Goal: Task Accomplishment & Management: Complete application form

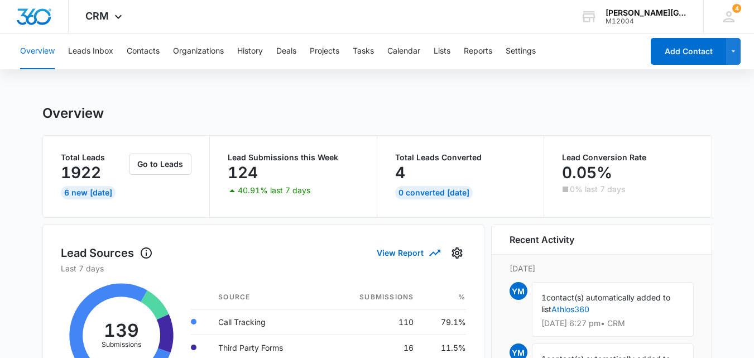
click at [687, 49] on button "Add Contact" at bounding box center [688, 51] width 75 height 27
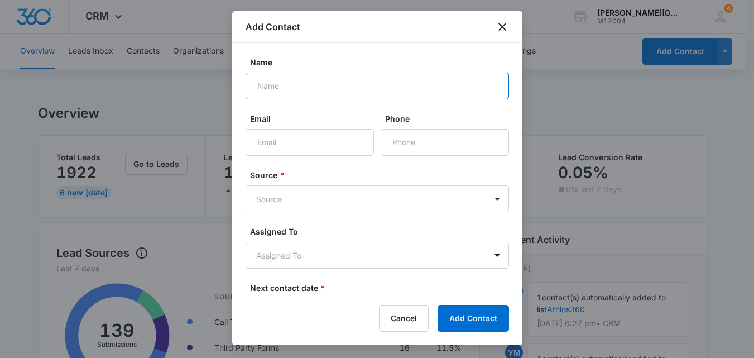
click at [342, 90] on input "Name" at bounding box center [376, 86] width 263 height 27
paste input "[PERSON_NAME]"
type input "[PERSON_NAME]"
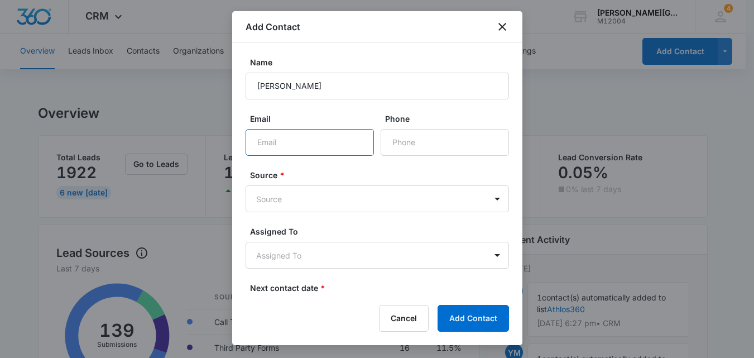
click at [314, 141] on input "Email" at bounding box center [309, 142] width 128 height 27
click at [415, 147] on input "Phone" at bounding box center [445, 142] width 128 height 27
paste input "[PHONE_NUMBER]"
type input "[PHONE_NUMBER]"
click at [331, 138] on input "Email" at bounding box center [309, 142] width 128 height 27
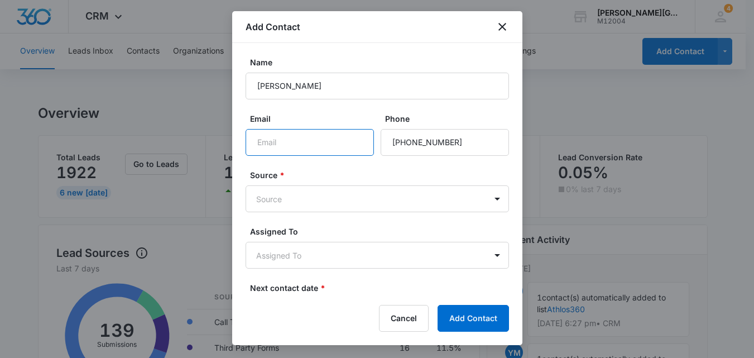
paste input "[EMAIL_ADDRESS][DOMAIN_NAME]"
type input "[EMAIL_ADDRESS][DOMAIN_NAME]"
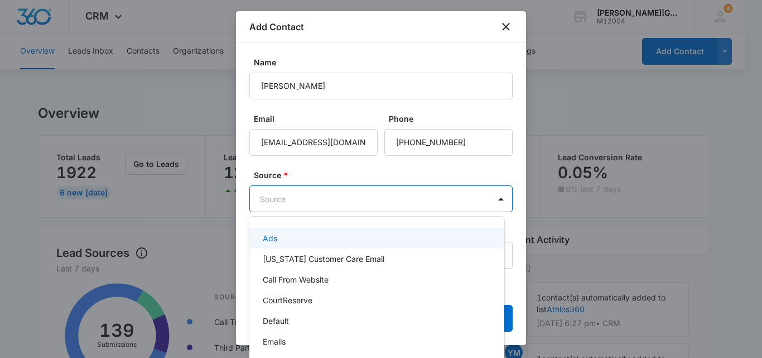
click at [301, 192] on body "CRM Apps Reputation Websites Forms CRM Email Social Content Ads Intelligence Fi…" at bounding box center [381, 179] width 762 height 358
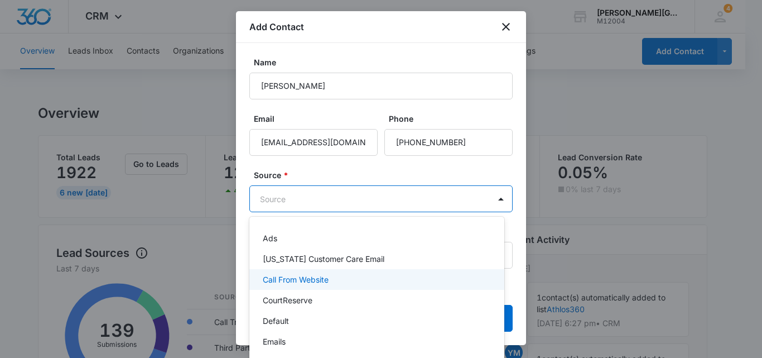
drag, startPoint x: 306, startPoint y: 300, endPoint x: 310, endPoint y: 278, distance: 22.1
click at [310, 278] on div "Ads [US_STATE] Customer Care Email Call From Website CourtReserve Default Email…" at bounding box center [376, 293] width 255 height 137
click at [310, 278] on p "Call From Website" at bounding box center [296, 279] width 66 height 12
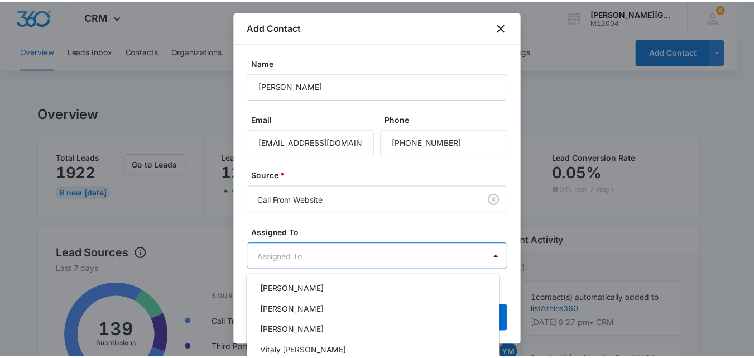
scroll to position [167, 0]
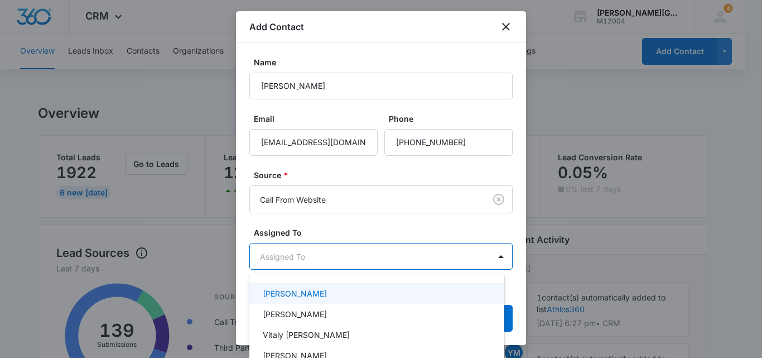
click at [340, 295] on div "[PERSON_NAME]" at bounding box center [376, 293] width 226 height 12
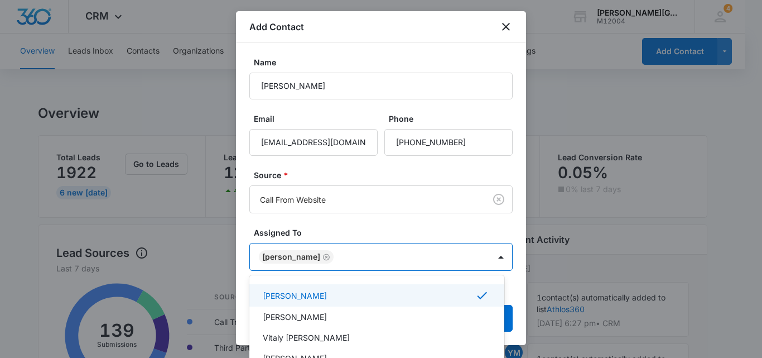
click at [469, 234] on div at bounding box center [381, 179] width 762 height 358
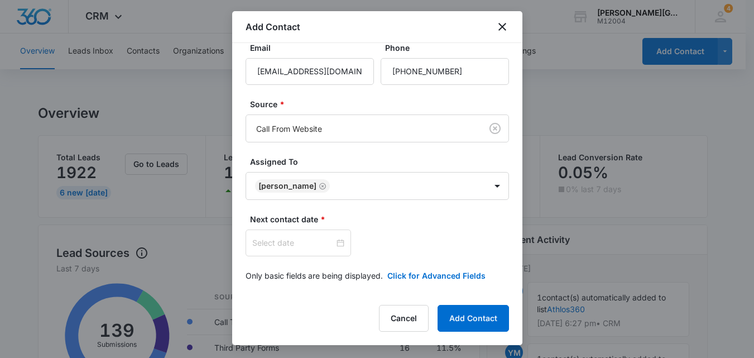
scroll to position [72, 0]
click at [301, 233] on div at bounding box center [297, 241] width 105 height 27
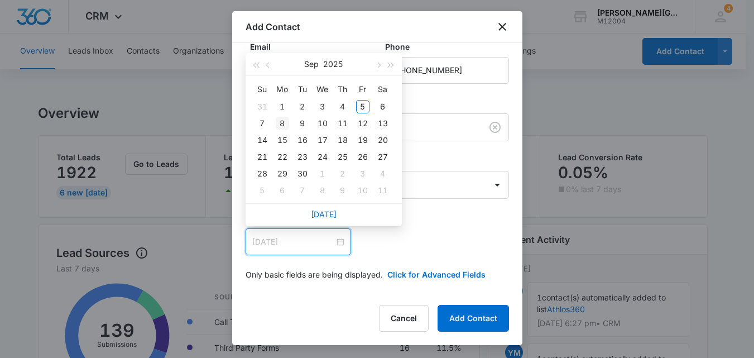
click at [280, 124] on div "8" at bounding box center [282, 123] width 13 height 13
type input "[DATE]"
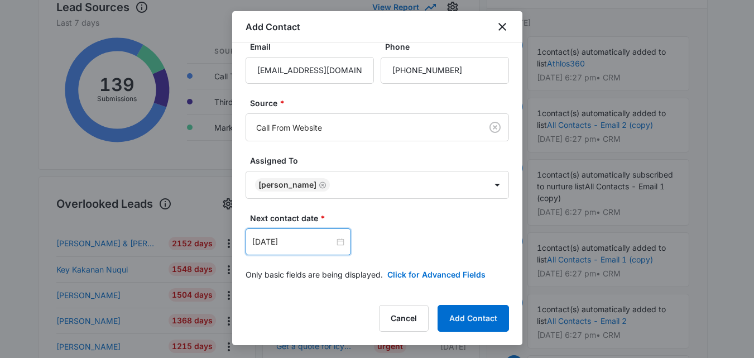
scroll to position [279, 0]
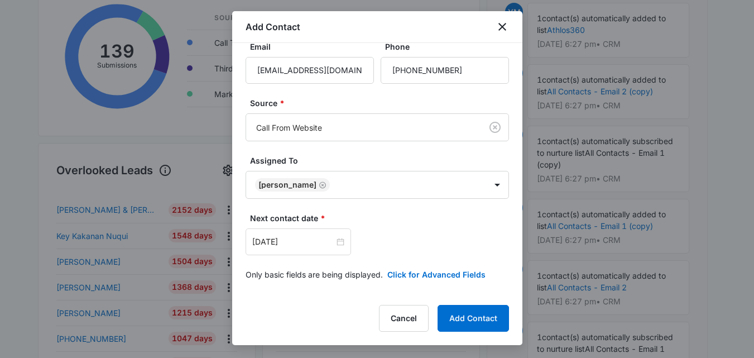
click at [435, 267] on form "Name [PERSON_NAME] Email [EMAIL_ADDRESS][DOMAIN_NAME] Phone Source * Call From …" at bounding box center [376, 138] width 263 height 309
click at [435, 269] on button "Click for Advanced Fields" at bounding box center [436, 274] width 98 height 12
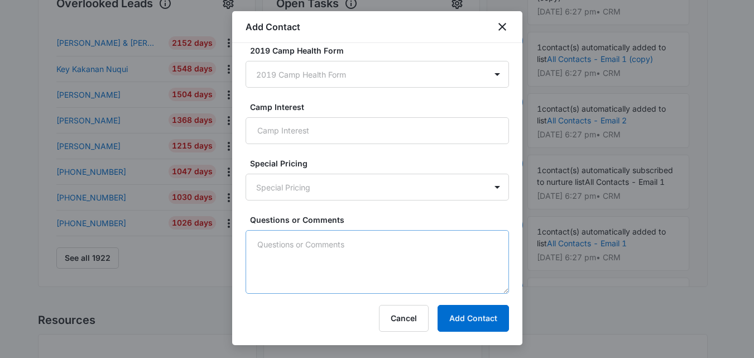
scroll to position [446, 0]
click at [336, 252] on textarea "Questions or Comments" at bounding box center [376, 262] width 263 height 64
paste textarea "New lead interested in enrolling her son"
type textarea "New lead interested in enrolling her son"
click at [476, 320] on button "Add Contact" at bounding box center [472, 318] width 71 height 27
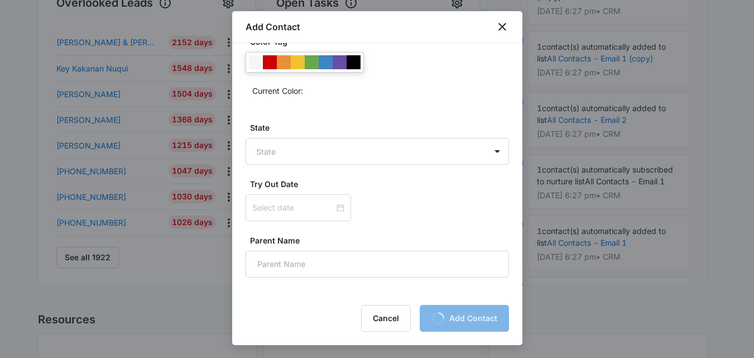
scroll to position [430, 0]
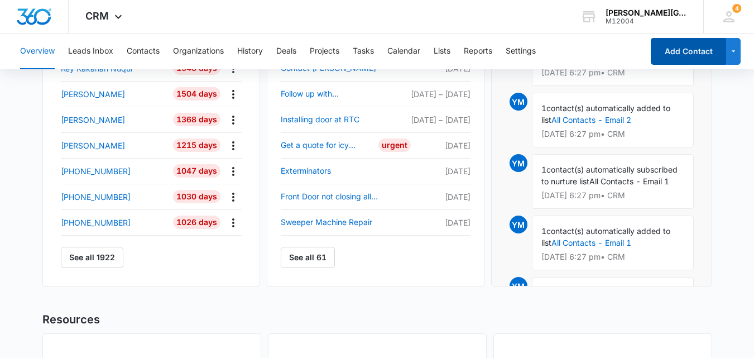
click at [686, 50] on button "Add Contact" at bounding box center [688, 51] width 75 height 27
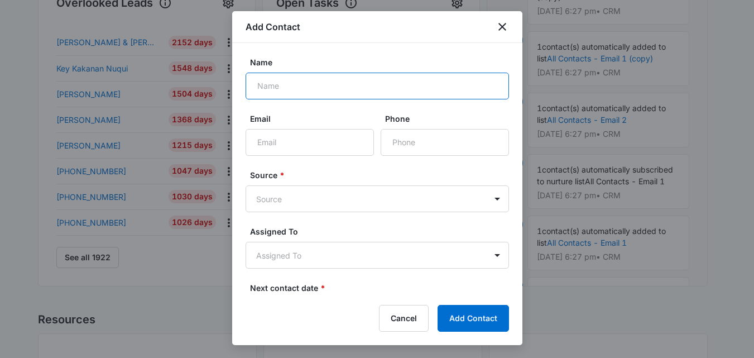
click at [325, 84] on input "Name" at bounding box center [376, 86] width 263 height 27
paste input "[PERSON_NAME]"
type input "[PERSON_NAME]"
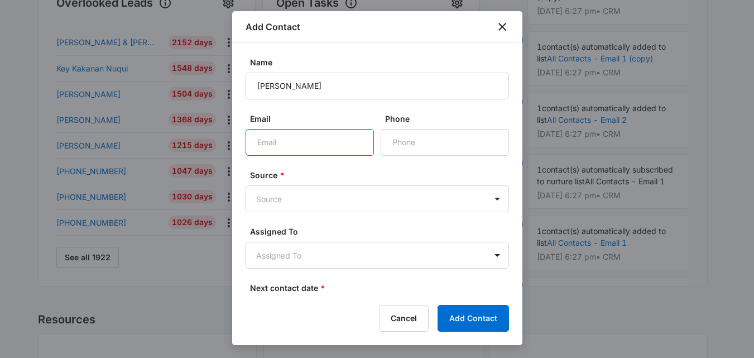
drag, startPoint x: 288, startPoint y: 146, endPoint x: 288, endPoint y: 152, distance: 6.7
click at [288, 146] on input "Email" at bounding box center [309, 142] width 128 height 27
paste input "[EMAIL_ADDRESS][DOMAIN_NAME]"
type input "[EMAIL_ADDRESS][DOMAIN_NAME]"
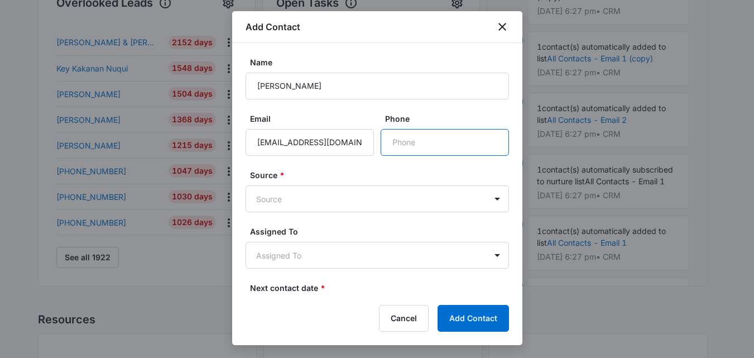
drag, startPoint x: 412, startPoint y: 140, endPoint x: 412, endPoint y: 146, distance: 6.1
click at [412, 140] on input "Phone" at bounding box center [445, 142] width 128 height 27
paste input "[PHONE_NUMBER]"
type input "[PHONE_NUMBER]"
click at [326, 202] on body "CRM Apps Reputation Websites Forms CRM Email Social Content Ads Intelligence Fi…" at bounding box center [377, 36] width 754 height 964
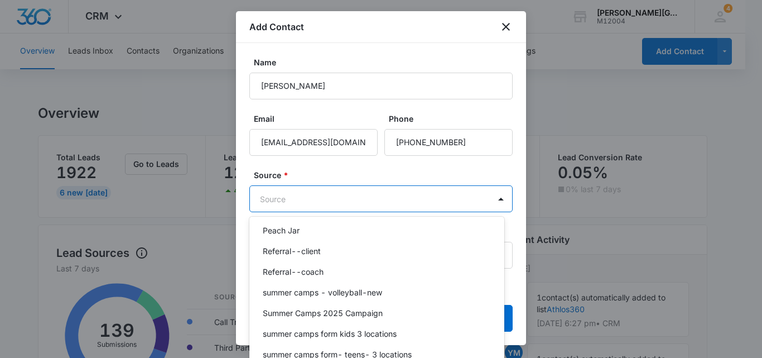
scroll to position [837, 0]
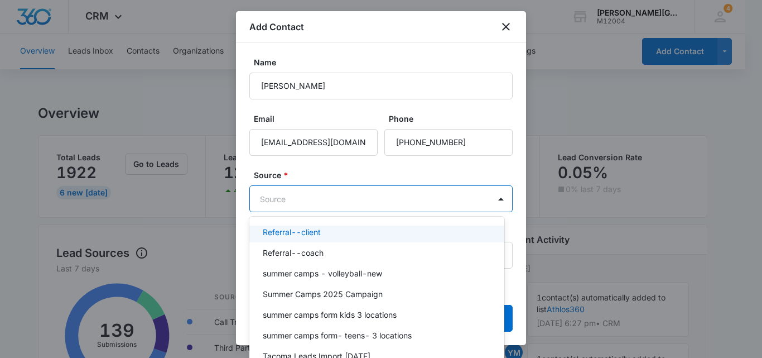
click at [324, 238] on div "Referral--client" at bounding box center [376, 232] width 226 height 12
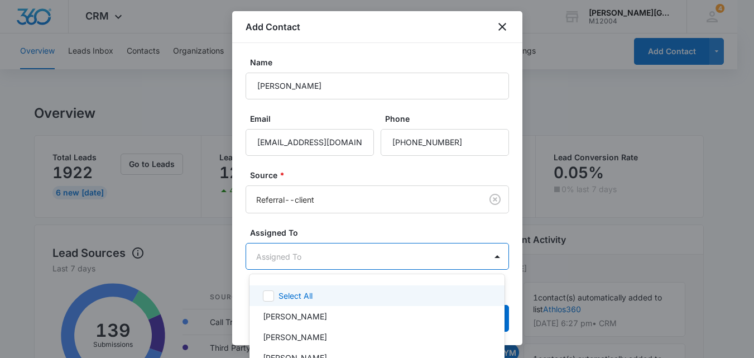
click at [339, 258] on body "CRM Apps Reputation Websites Forms CRM Email Social Content Ads Intelligence Fi…" at bounding box center [377, 179] width 754 height 358
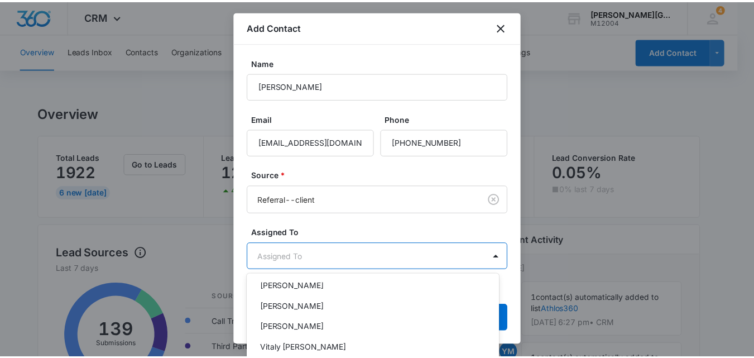
scroll to position [167, 0]
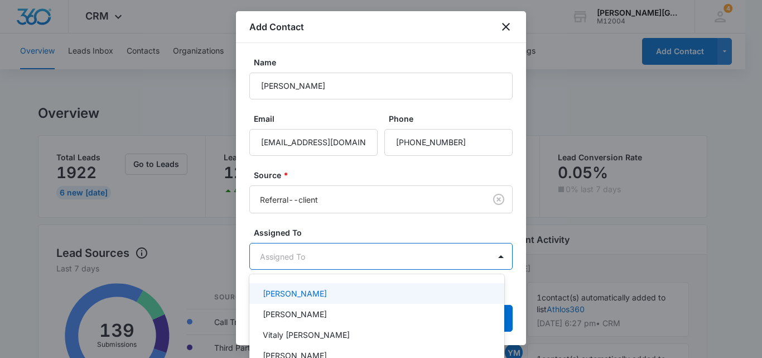
click at [310, 292] on p "[PERSON_NAME]" at bounding box center [295, 293] width 64 height 12
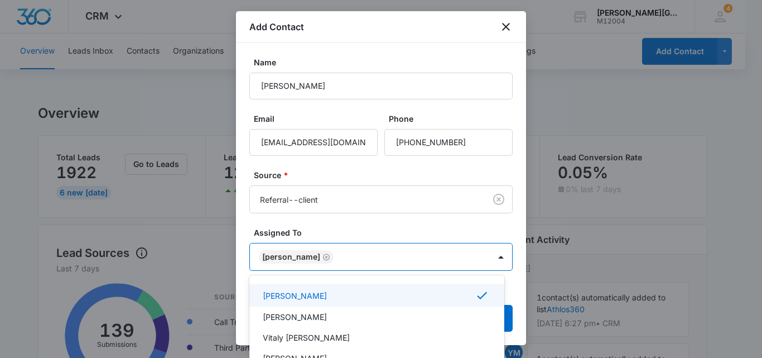
click at [400, 228] on div at bounding box center [381, 179] width 762 height 358
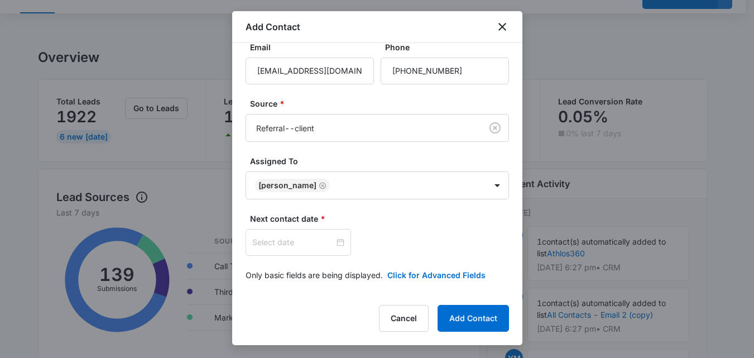
scroll to position [72, 0]
click at [338, 243] on div at bounding box center [297, 241] width 105 height 27
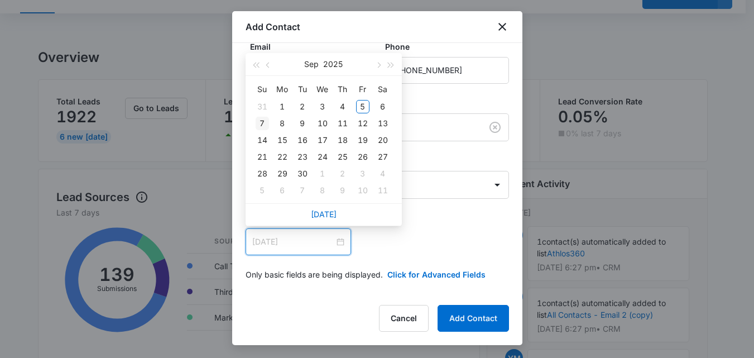
click at [264, 120] on div "7" at bounding box center [262, 123] width 13 height 13
type input "[DATE]"
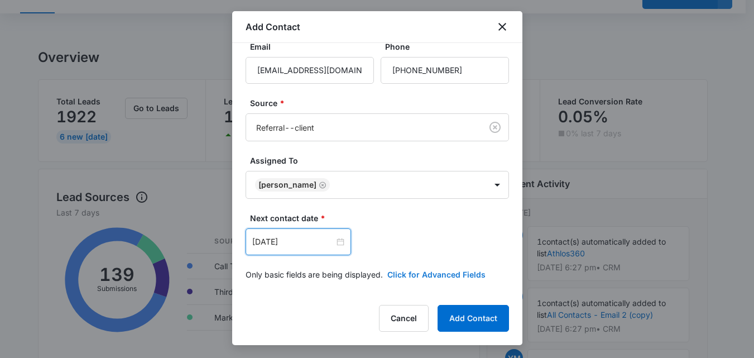
click at [438, 274] on button "Click for Advanced Fields" at bounding box center [436, 274] width 98 height 12
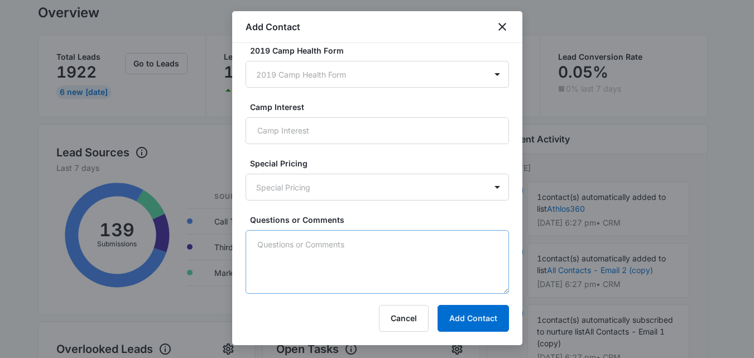
scroll to position [167, 0]
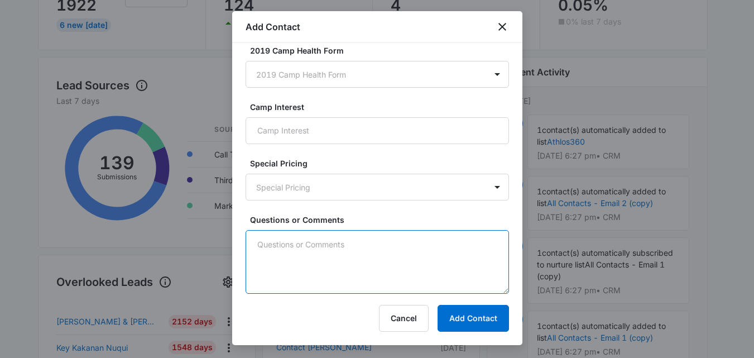
click at [314, 248] on textarea "Questions or Comments" at bounding box center [376, 262] width 263 height 64
click at [343, 272] on textarea "Questions or Comments" at bounding box center [376, 262] width 263 height 64
paste textarea "Sure. Name: [PERSON_NAME] Email: [EMAIL_ADDRESS][DOMAIN_NAME] The other two peo…"
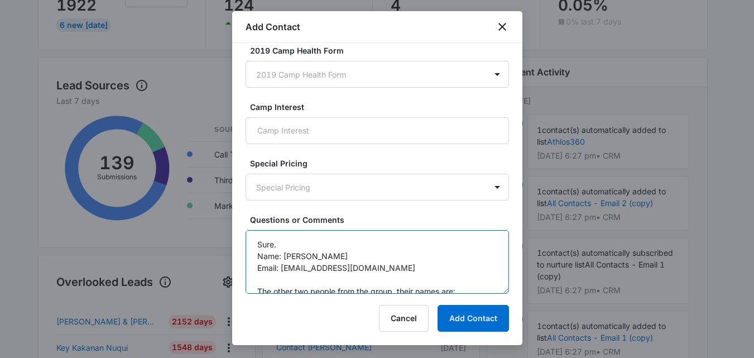
scroll to position [26, 0]
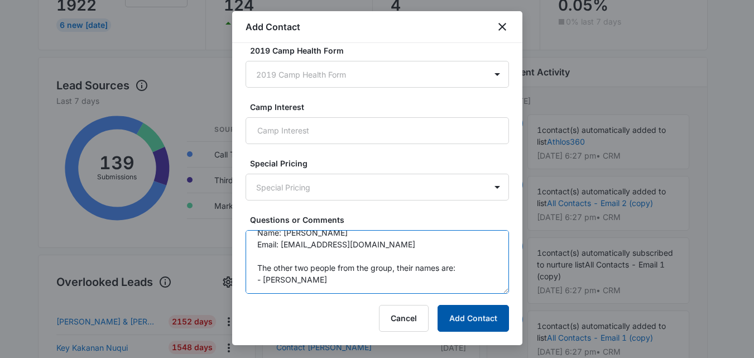
type textarea "Sure. Name: [PERSON_NAME] Email: [EMAIL_ADDRESS][DOMAIN_NAME] The other two peo…"
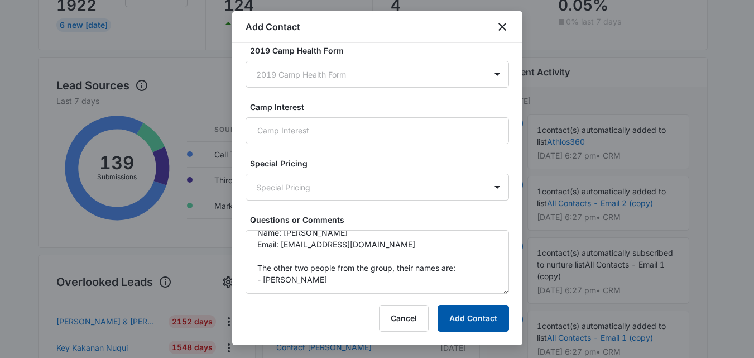
click at [471, 315] on button "Add Contact" at bounding box center [472, 318] width 71 height 27
